Goal: Information Seeking & Learning: Find specific fact

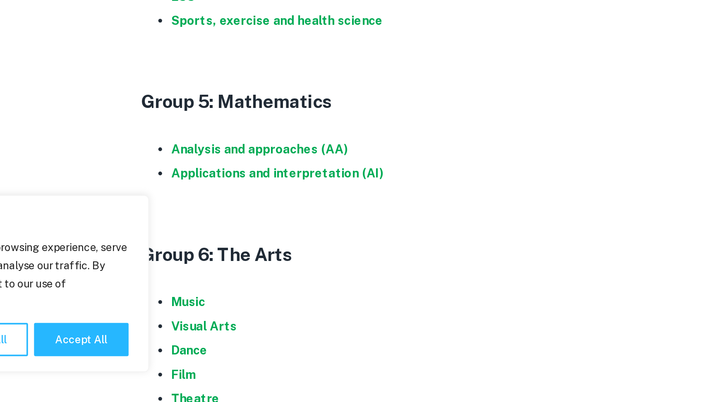
scroll to position [811, 0]
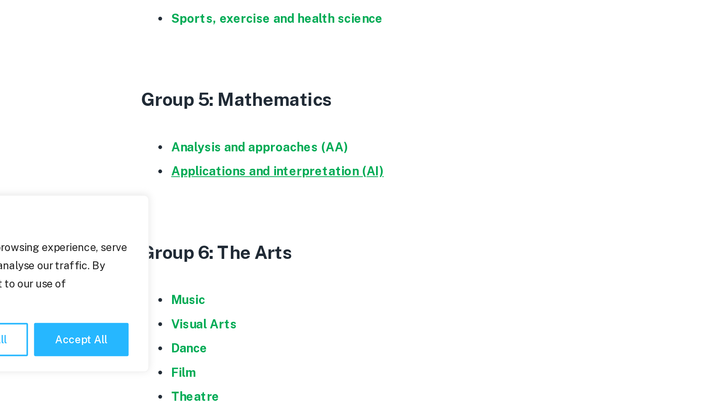
click at [265, 275] on strong "Applications and interpretation (AI)" at bounding box center [268, 276] width 116 height 8
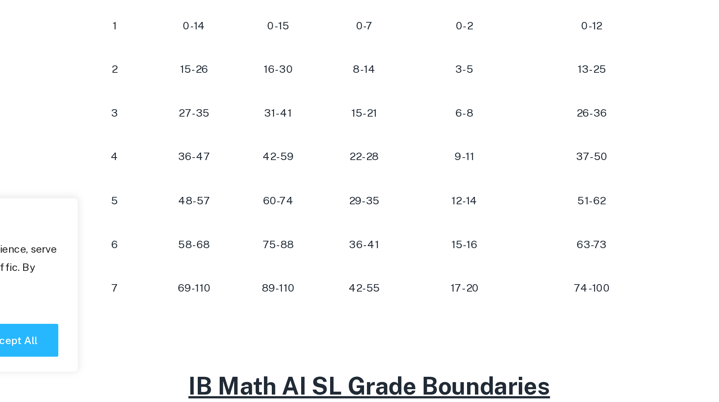
scroll to position [329, 0]
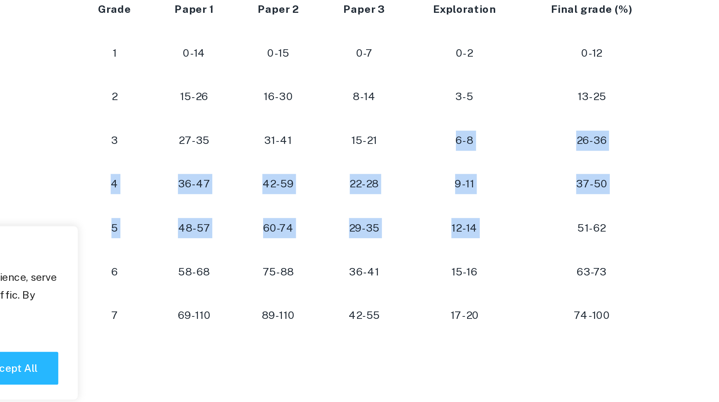
drag, startPoint x: 406, startPoint y: 239, endPoint x: 485, endPoint y: 282, distance: 89.5
click at [485, 282] on tbody "Grade Paper 1 Paper 2 Paper 3 Exploration Final grade (%) 1 0-14 0-15 0-7 0-2 0…" at bounding box center [359, 254] width 331 height 194
click at [485, 282] on td "51-62" at bounding box center [484, 290] width 81 height 24
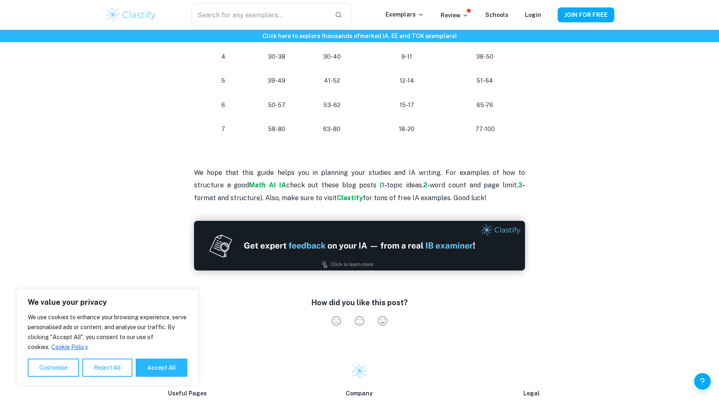
scroll to position [1022, 0]
